Goal: Complete application form: Complete application form

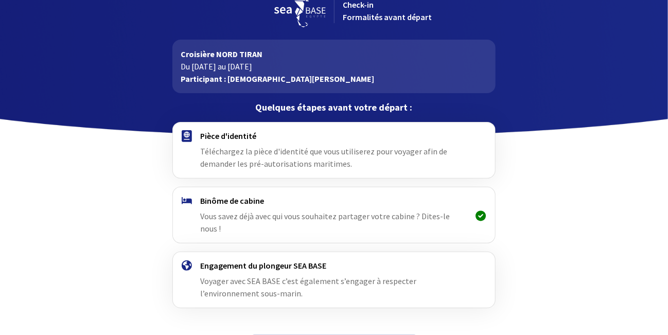
scroll to position [35, 0]
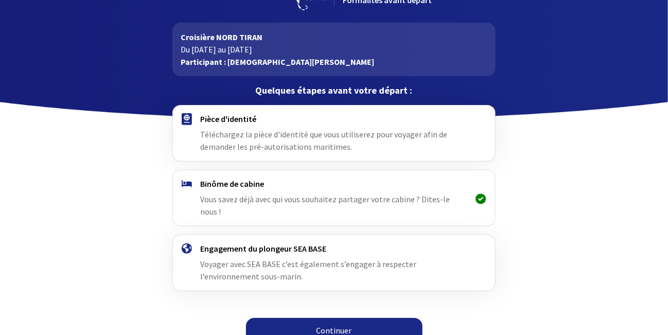
click at [322, 318] on link "Continuer" at bounding box center [334, 330] width 176 height 25
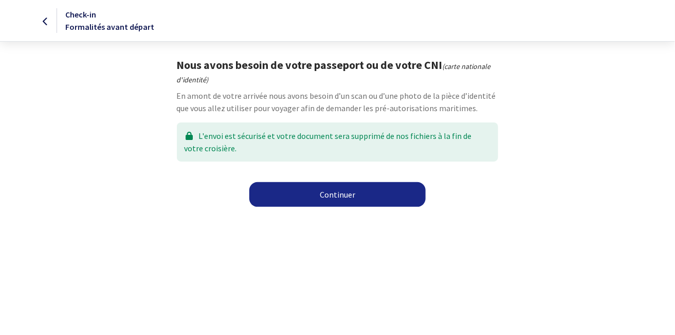
click at [345, 193] on link "Continuer" at bounding box center [337, 194] width 176 height 25
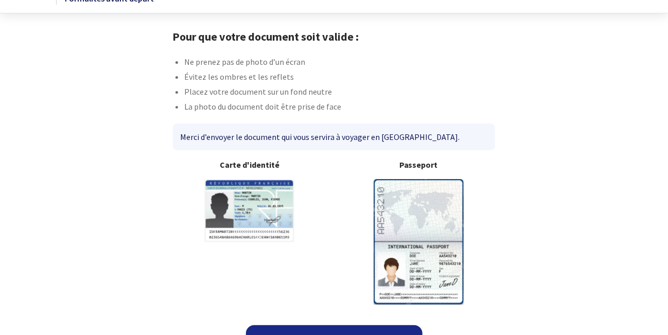
scroll to position [49, 0]
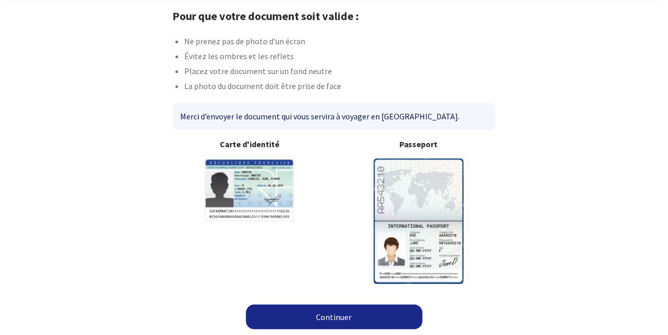
click at [325, 318] on link "Continuer" at bounding box center [334, 316] width 176 height 25
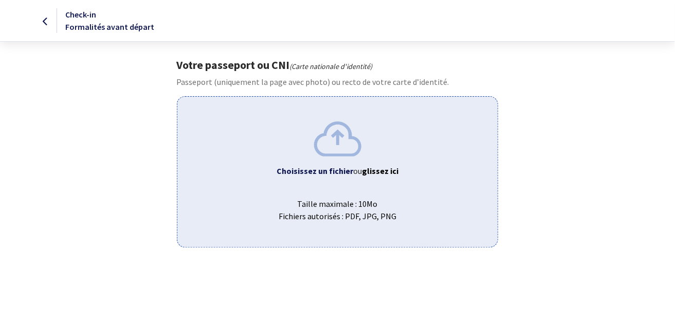
click at [327, 172] on b "Choisissez un fichier" at bounding box center [315, 171] width 77 height 10
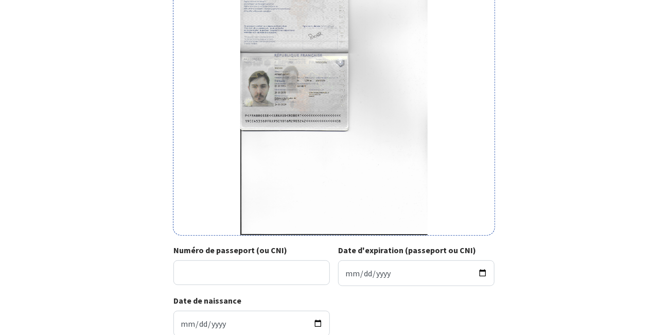
scroll to position [97, 0]
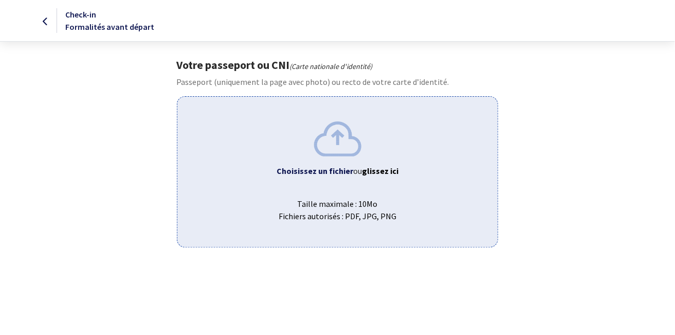
click at [346, 171] on b "Choisissez un fichier" at bounding box center [315, 171] width 77 height 10
click at [353, 170] on span "ou glissez ici" at bounding box center [375, 171] width 45 height 10
drag, startPoint x: 335, startPoint y: 171, endPoint x: 343, endPoint y: 155, distance: 17.0
click at [343, 155] on div "Choisissez un fichier ou glissez ici Taille maximale : 10Mo Fichiers autorisés …" at bounding box center [337, 171] width 321 height 151
click at [347, 179] on div "Choisissez un fichier ou glissez ici Taille maximale : 10Mo Fichiers autorisés …" at bounding box center [337, 171] width 321 height 151
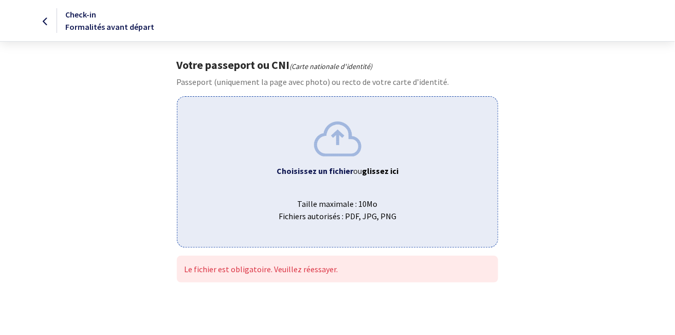
click at [338, 172] on b "Choisissez un fichier" at bounding box center [315, 171] width 77 height 10
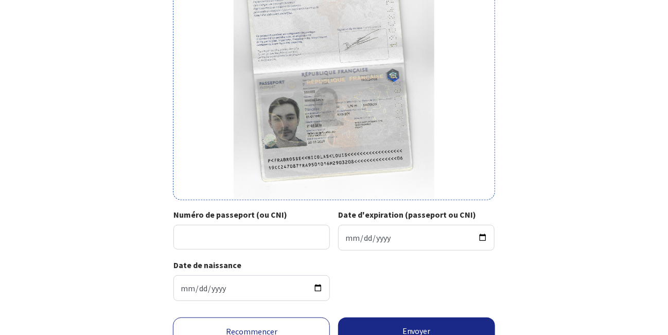
scroll to position [200, 0]
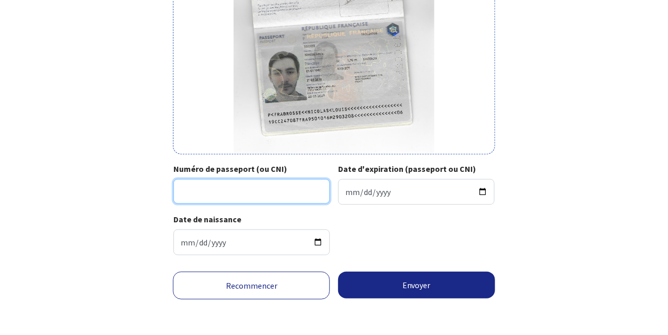
click at [199, 192] on input "Numéro de passeport (ou CNI)" at bounding box center [251, 191] width 156 height 25
type input "19CC24708"
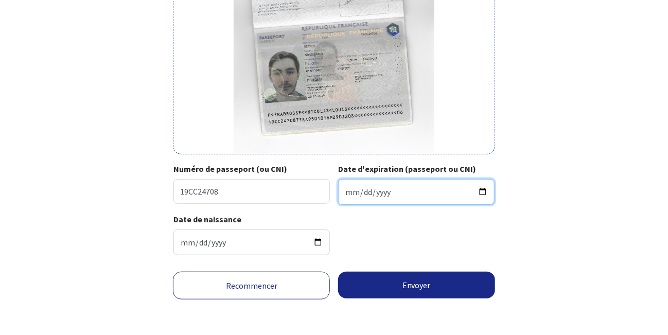
click at [355, 190] on input "Date d'expiration (passeport ou CNI)" at bounding box center [416, 192] width 156 height 26
drag, startPoint x: 355, startPoint y: 190, endPoint x: 345, endPoint y: 214, distance: 26.0
click at [342, 216] on div "Date de naissance 1959-06-19" at bounding box center [333, 238] width 320 height 50
drag, startPoint x: 398, startPoint y: 190, endPoint x: 381, endPoint y: 193, distance: 17.3
click at [381, 193] on input "Date d'expiration (passeport ou CNI)" at bounding box center [416, 192] width 156 height 26
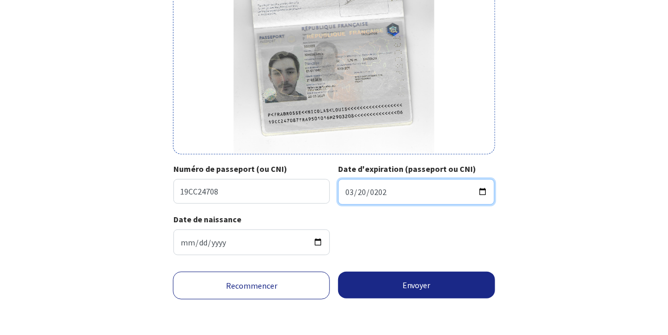
type input "2029-03-20"
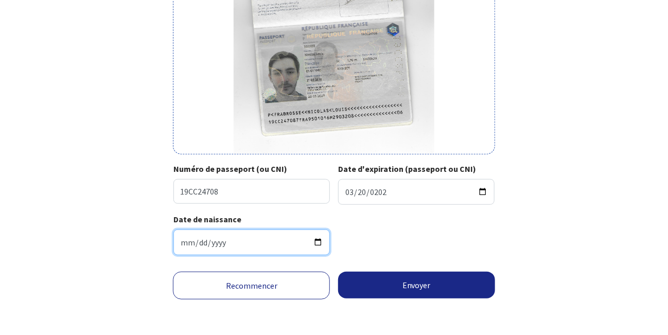
click at [220, 237] on input "1959-06-19" at bounding box center [251, 242] width 156 height 26
click at [181, 242] on input "1959-06-19" at bounding box center [251, 242] width 156 height 26
type input "1959-06-01"
type input "1995-01-01"
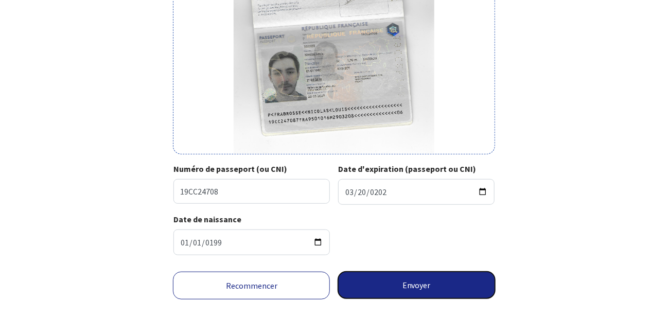
click at [402, 285] on button "Envoyer" at bounding box center [416, 285] width 157 height 27
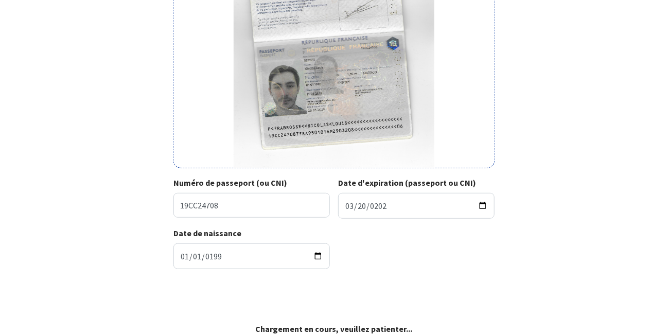
scroll to position [185, 0]
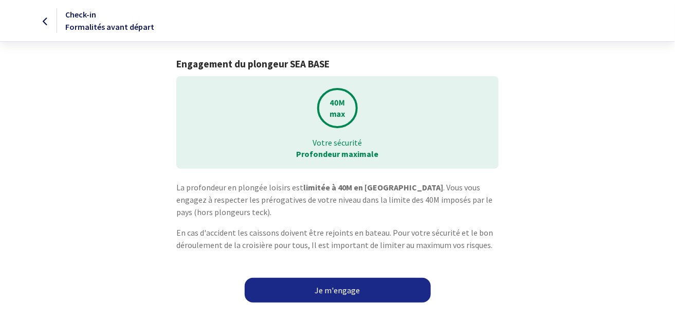
click at [337, 286] on link "Je m'engage" at bounding box center [338, 290] width 186 height 25
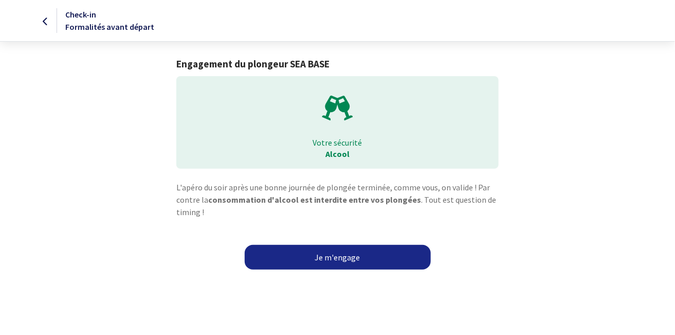
click at [337, 256] on link "Je m'engage" at bounding box center [338, 257] width 186 height 25
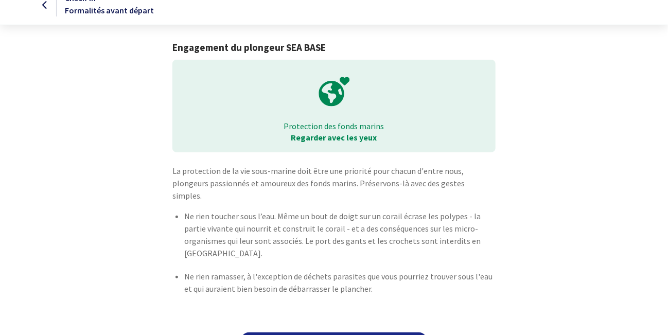
scroll to position [31, 0]
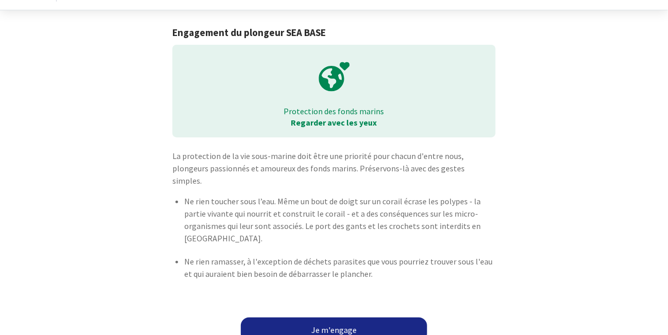
click at [333, 322] on link "Je m'engage" at bounding box center [334, 329] width 186 height 25
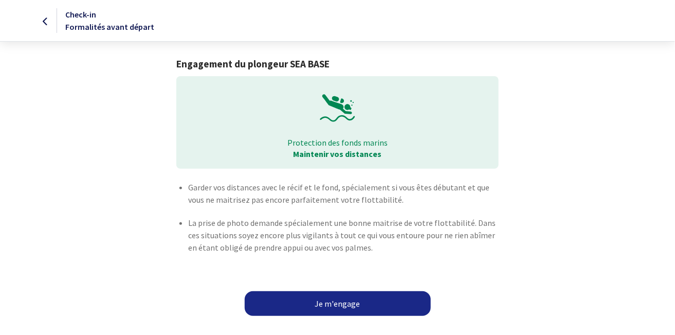
click at [335, 302] on link "Je m'engage" at bounding box center [338, 303] width 186 height 25
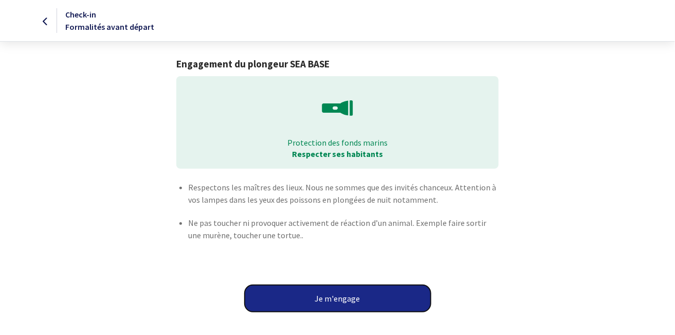
click at [335, 302] on button "Je m'engage" at bounding box center [338, 298] width 186 height 27
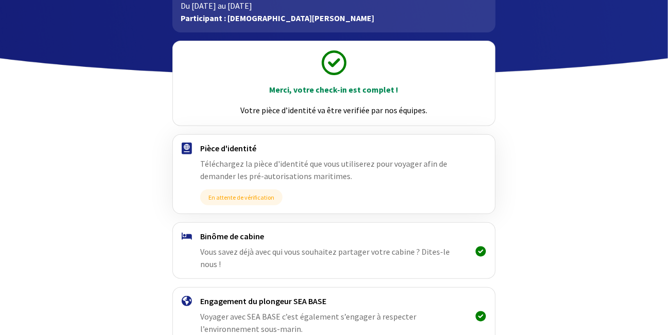
scroll to position [131, 0]
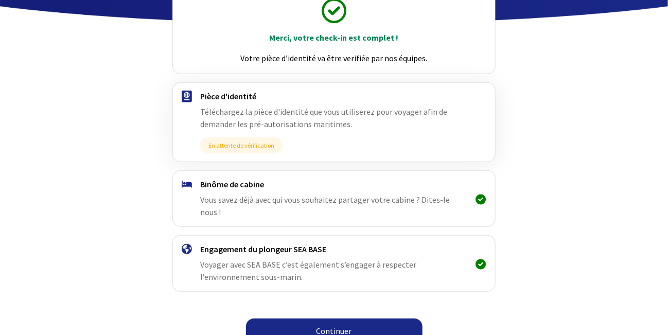
click at [321, 318] on link "Continuer" at bounding box center [334, 330] width 176 height 25
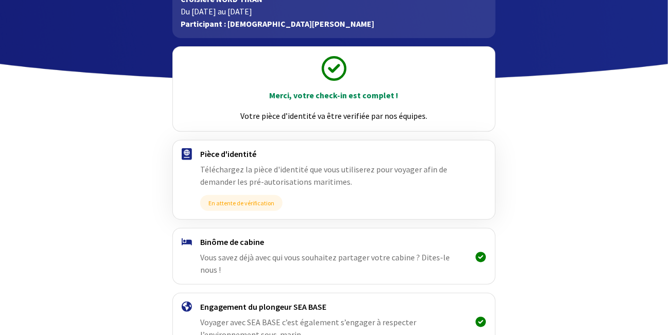
scroll to position [131, 0]
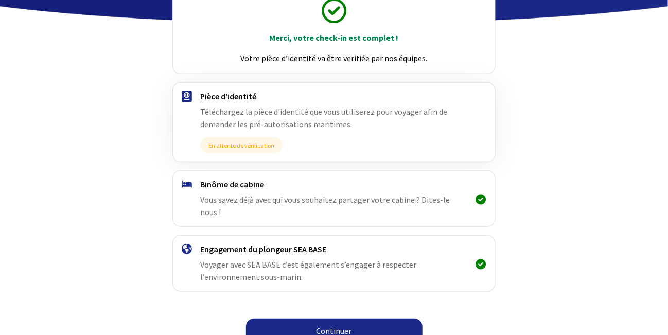
click at [328, 318] on link "Continuer" at bounding box center [334, 330] width 176 height 25
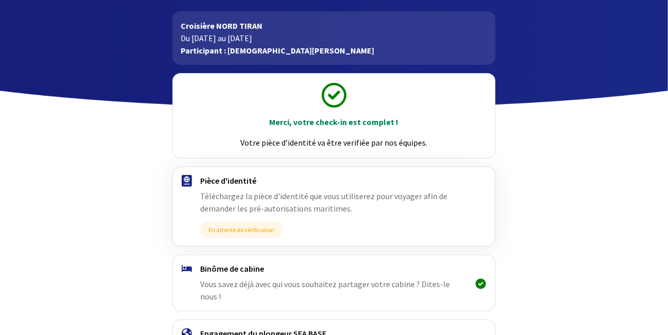
scroll to position [131, 0]
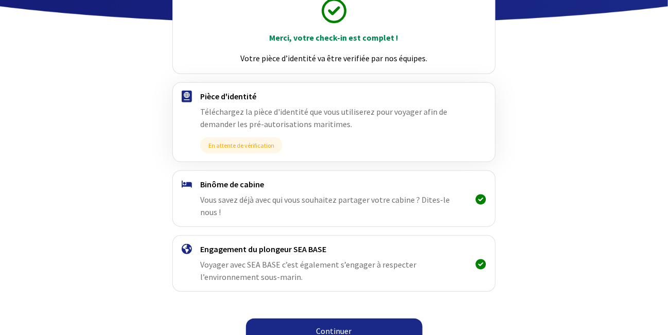
click at [337, 318] on link "Continuer" at bounding box center [334, 330] width 176 height 25
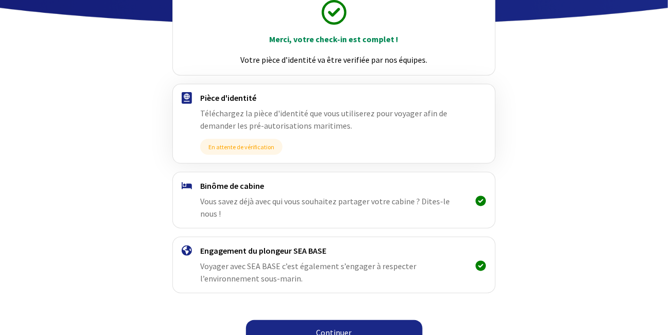
scroll to position [131, 0]
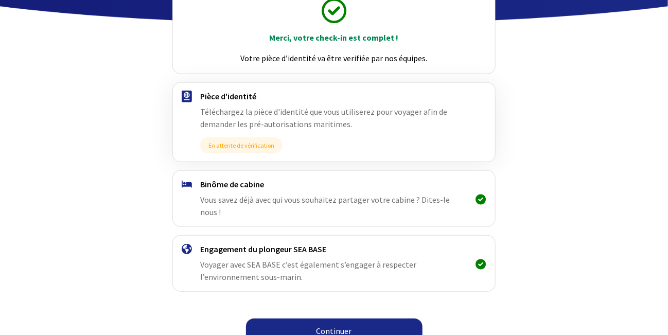
click at [327, 318] on link "Continuer" at bounding box center [334, 330] width 176 height 25
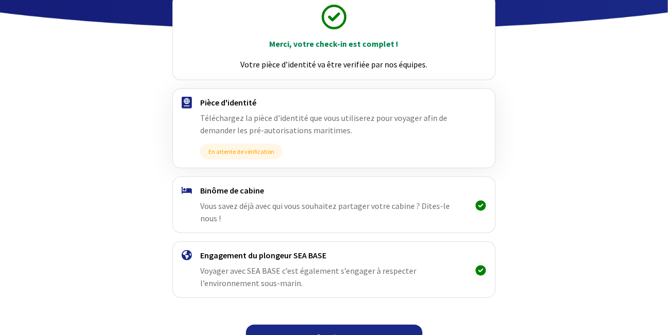
scroll to position [131, 0]
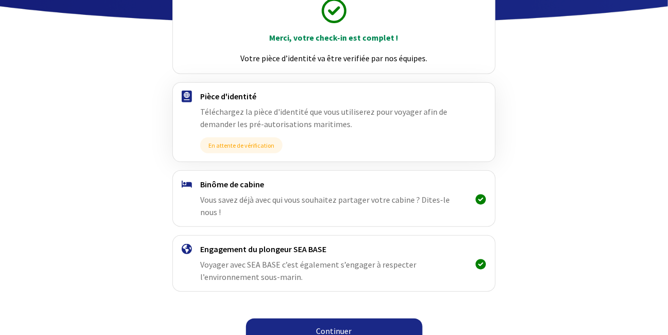
click at [333, 318] on link "Continuer" at bounding box center [334, 330] width 176 height 25
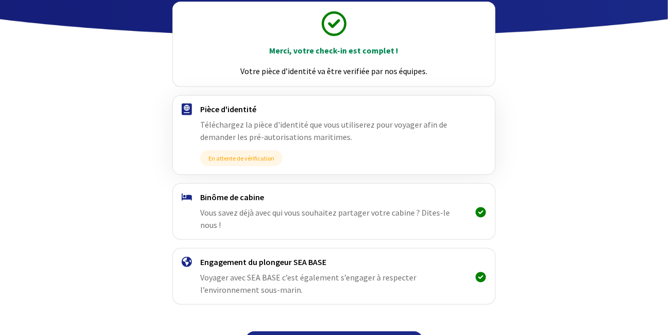
scroll to position [131, 0]
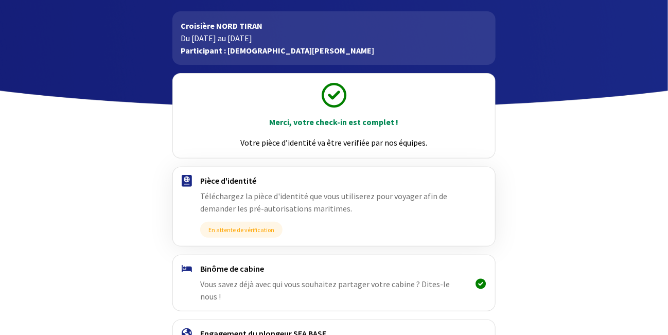
scroll to position [51, 0]
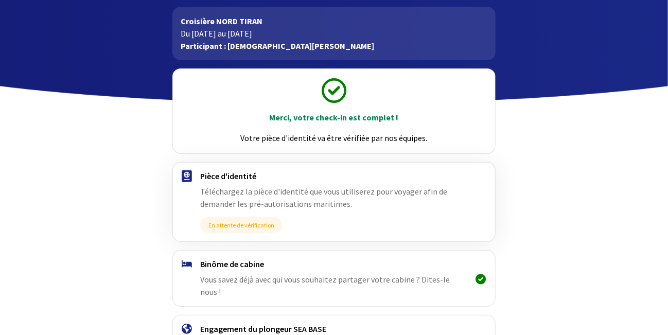
click at [273, 224] on span "En attente de vérification" at bounding box center [241, 225] width 82 height 16
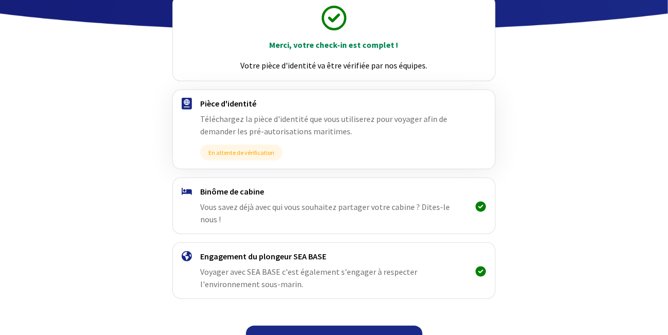
scroll to position [131, 0]
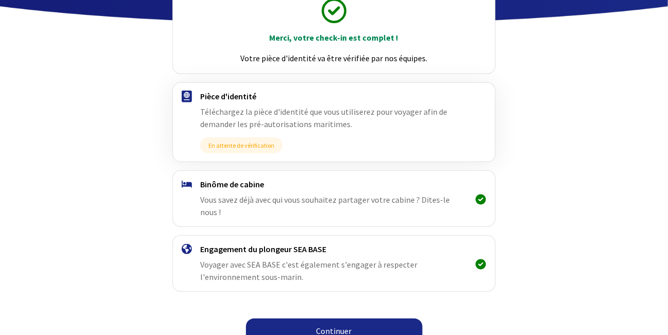
click at [335, 326] on font "Continuer" at bounding box center [333, 331] width 35 height 10
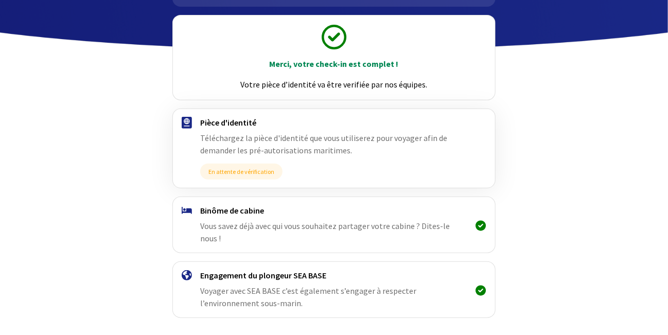
scroll to position [131, 0]
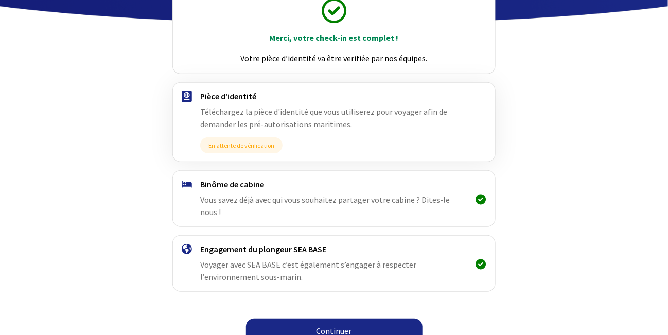
click at [331, 318] on link "Continuer" at bounding box center [334, 330] width 176 height 25
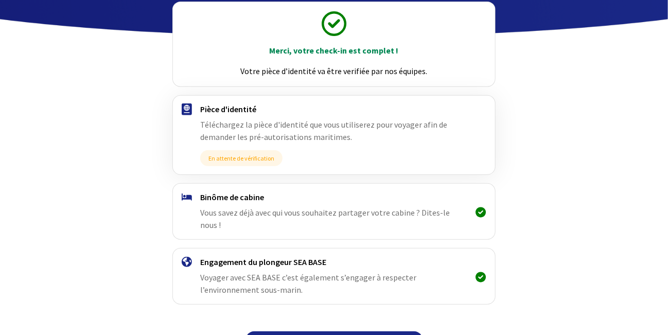
scroll to position [131, 0]
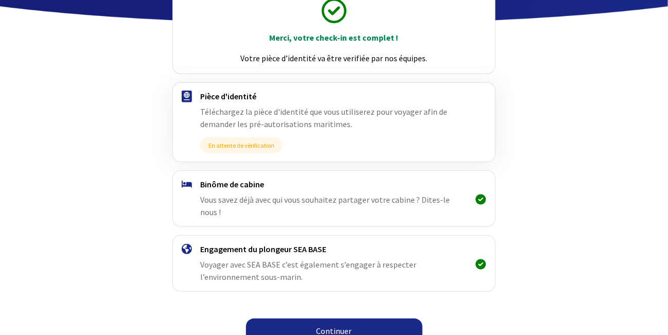
click at [340, 318] on link "Continuer" at bounding box center [334, 330] width 176 height 25
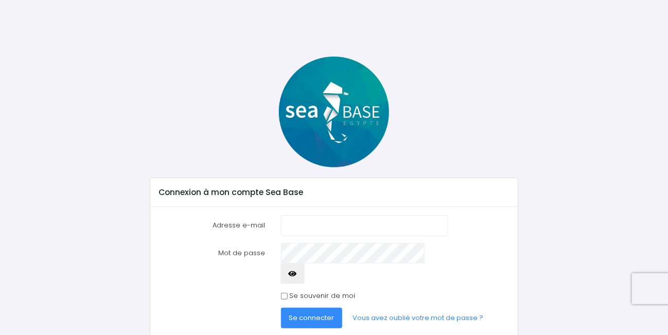
click at [323, 223] on input "Adresse e-mail" at bounding box center [364, 225] width 167 height 21
type input "[EMAIL_ADDRESS][DOMAIN_NAME]"
click at [291, 313] on span "Se connecter" at bounding box center [311, 318] width 45 height 10
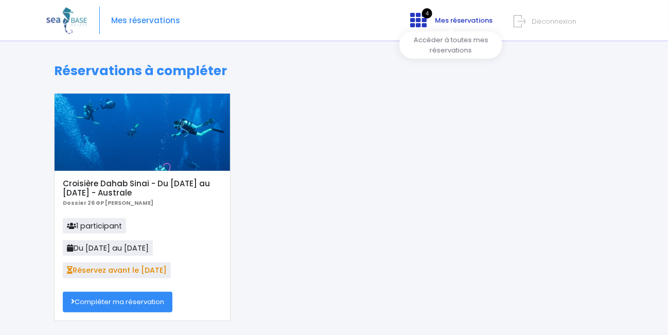
click at [417, 22] on icon at bounding box center [418, 20] width 16 height 16
click at [423, 17] on icon at bounding box center [418, 20] width 16 height 16
click at [99, 300] on link "Compléter ma réservation" at bounding box center [118, 302] width 110 height 21
click at [419, 18] on icon at bounding box center [418, 20] width 16 height 16
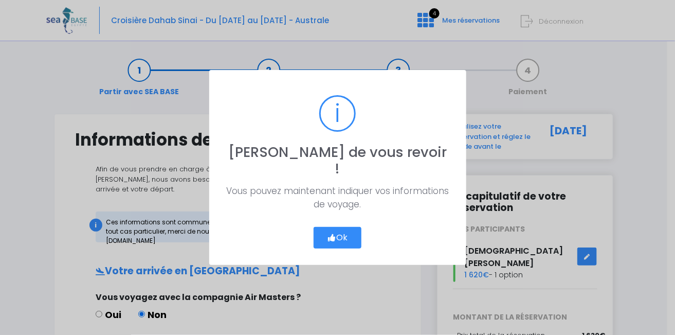
click at [332, 235] on button "Ok" at bounding box center [338, 238] width 48 height 22
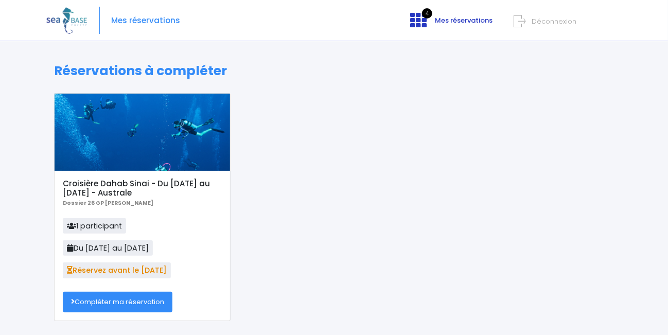
click at [441, 22] on span "Mes réservations" at bounding box center [464, 20] width 58 height 10
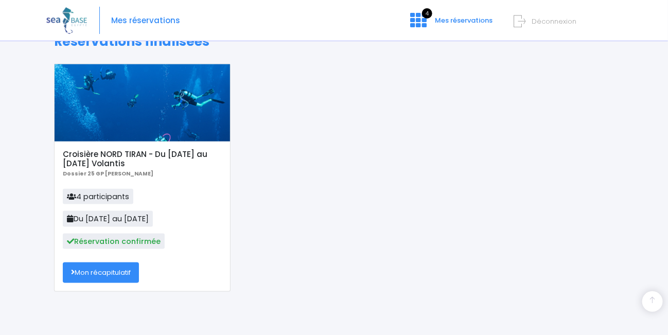
scroll to position [360, 0]
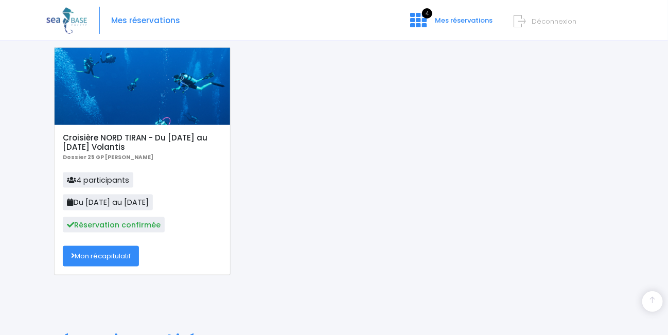
click at [121, 94] on div at bounding box center [142, 86] width 175 height 77
click at [83, 252] on link "Mon récapitulatif" at bounding box center [101, 256] width 76 height 21
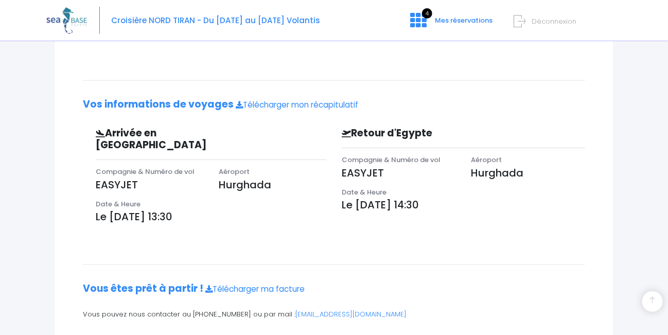
scroll to position [319, 0]
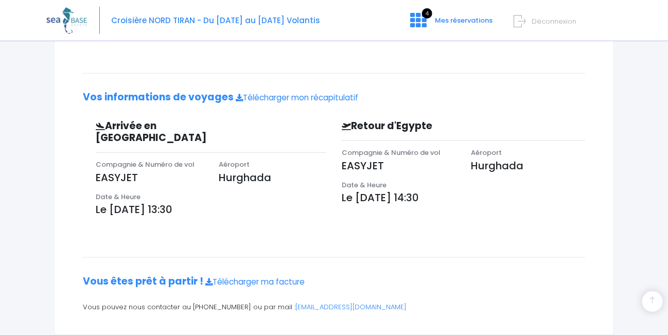
click at [546, 22] on span "Déconnexion" at bounding box center [553, 21] width 45 height 10
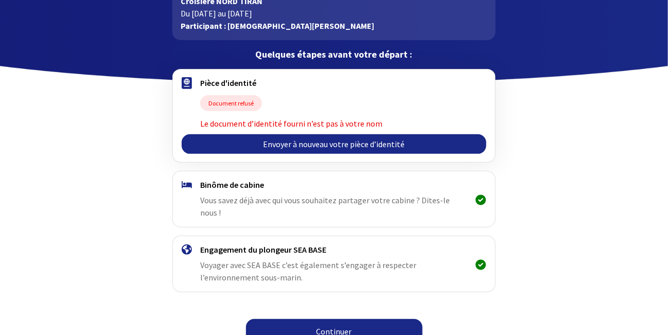
scroll to position [72, 0]
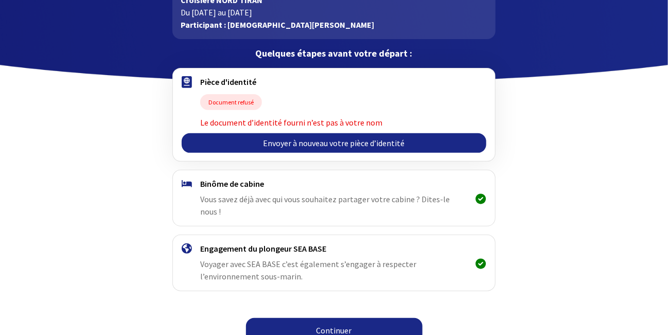
click at [318, 143] on link "Envoyer à nouveau votre pièce d’identité" at bounding box center [334, 143] width 304 height 20
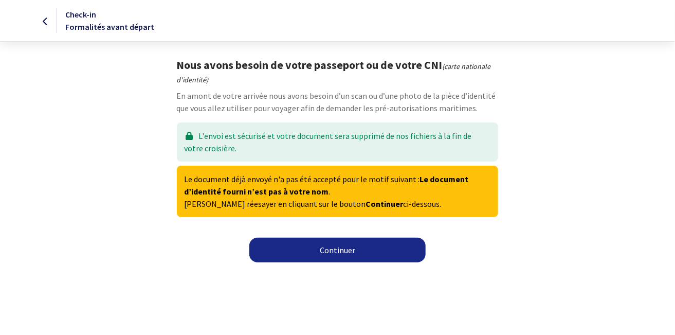
click at [337, 248] on link "Continuer" at bounding box center [337, 250] width 176 height 25
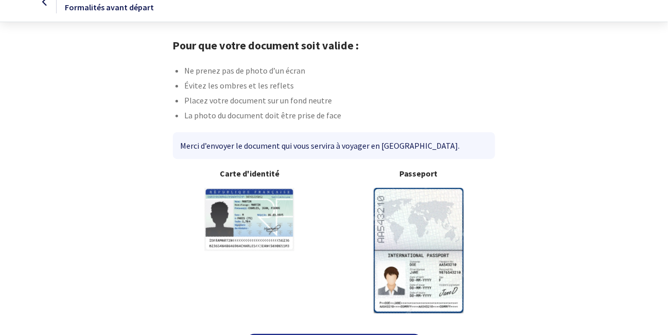
scroll to position [49, 0]
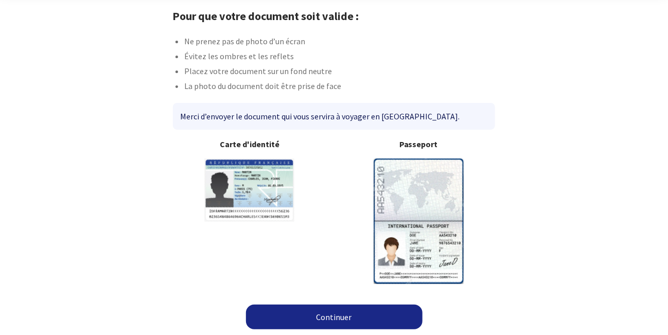
click at [334, 316] on link "Continuer" at bounding box center [334, 316] width 176 height 25
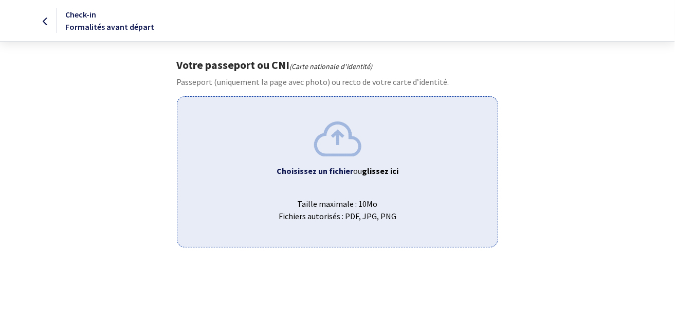
click at [339, 139] on img at bounding box center [337, 138] width 47 height 34
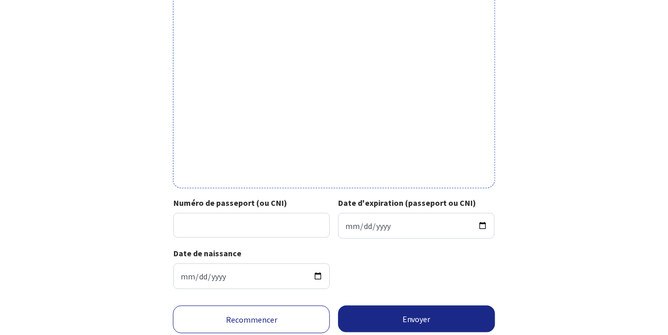
scroll to position [357, 0]
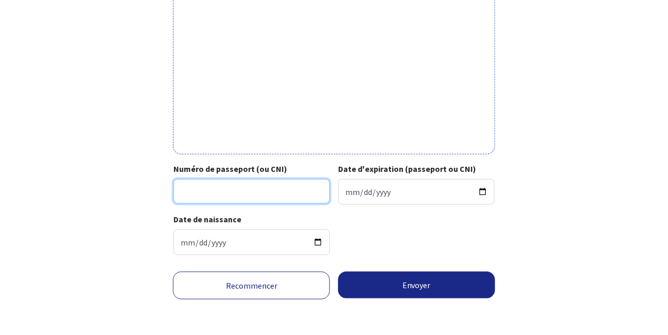
click at [191, 188] on input "Numéro de passeport (ou CNI)" at bounding box center [251, 191] width 156 height 25
type input "19EA91330"
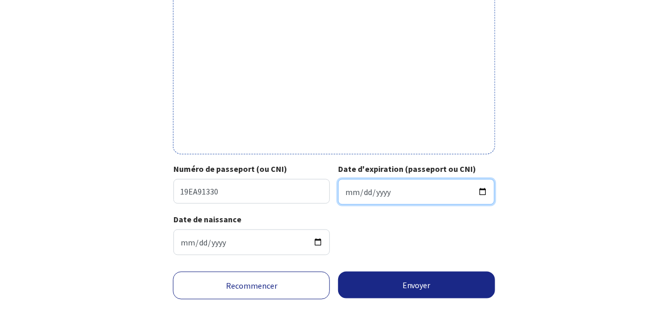
click at [377, 191] on input "Date d'expiration (passeport ou CNI)" at bounding box center [416, 192] width 156 height 26
click at [348, 190] on input "Date d'expiration (passeport ou CNI)" at bounding box center [416, 192] width 156 height 26
type input "2029-07-29"
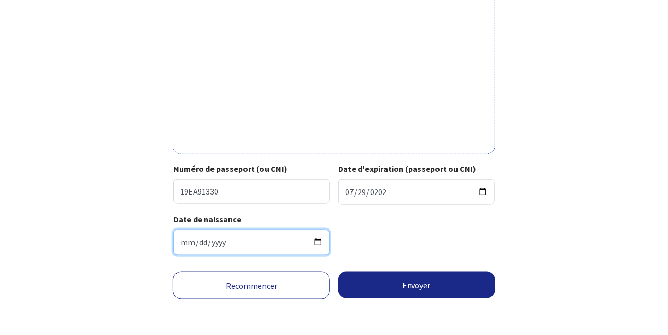
click at [201, 243] on input "1995-01-01" at bounding box center [251, 242] width 156 height 26
type input "1995-01-19"
type input "1959-06-19"
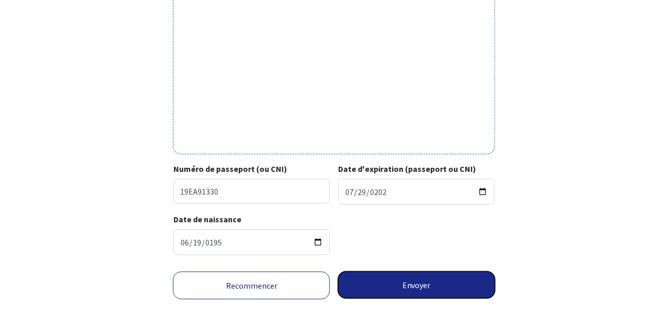
click at [410, 283] on button "Envoyer" at bounding box center [416, 285] width 157 height 27
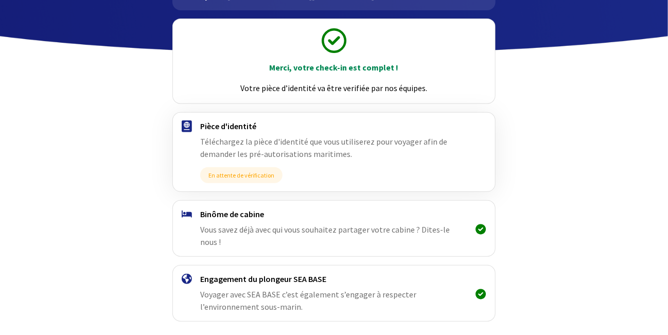
scroll to position [79, 0]
